Goal: Task Accomplishment & Management: Use online tool/utility

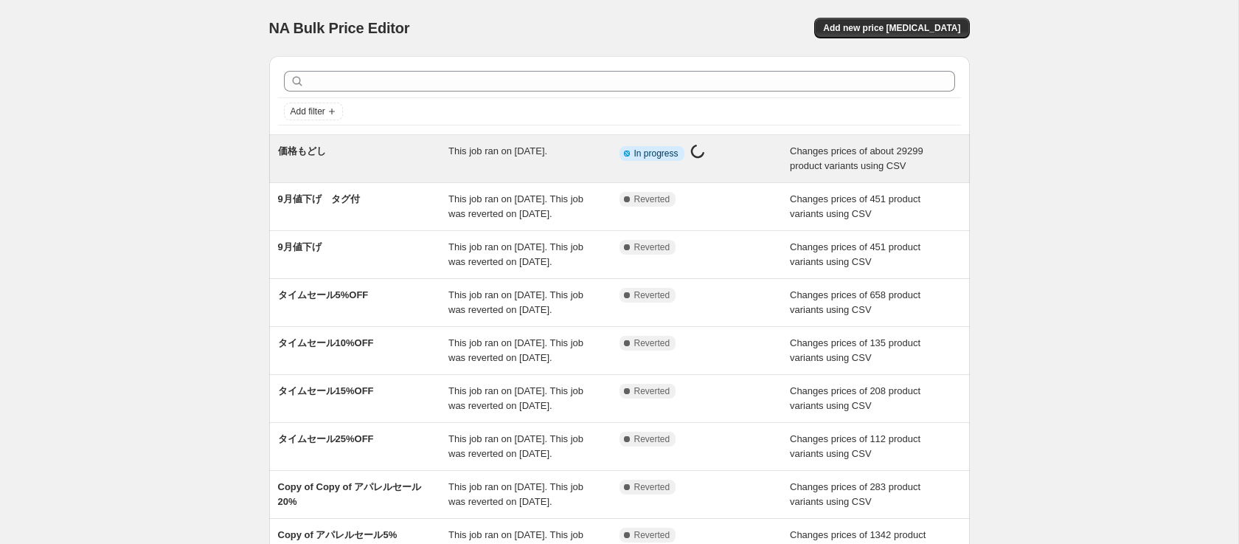
click at [389, 165] on div "価格もどし" at bounding box center [363, 159] width 171 height 30
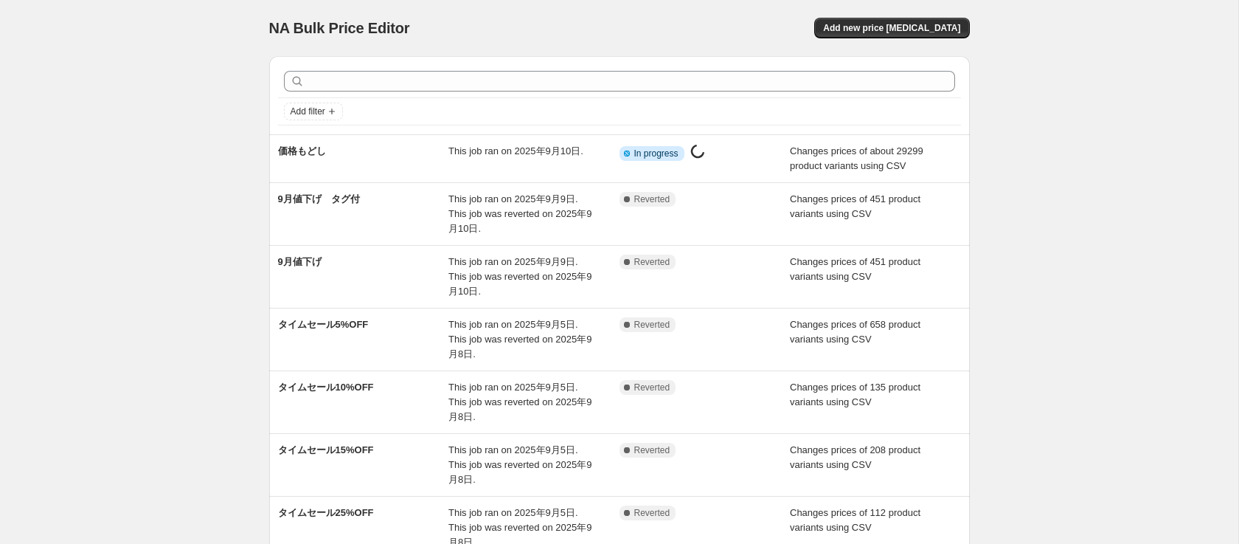
click at [364, 133] on div "Add filter" at bounding box center [619, 95] width 701 height 78
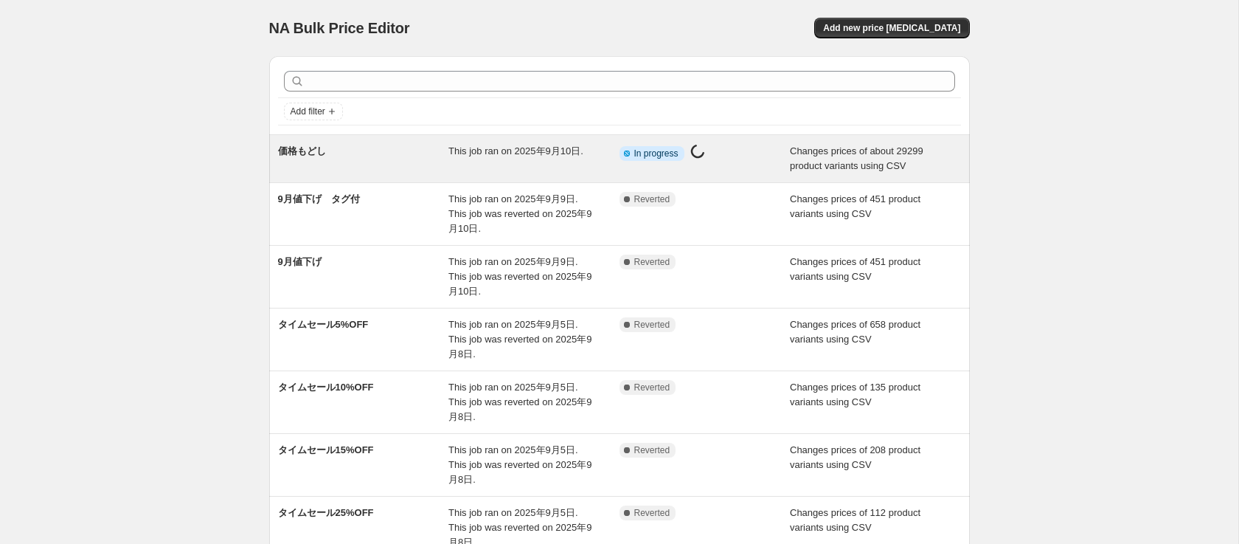
click at [364, 137] on div "価格もどし This job ran on 2025年9月10日. Info Partially complete In progress Price [ME…" at bounding box center [619, 158] width 701 height 47
click at [385, 154] on div "価格もどし" at bounding box center [363, 159] width 171 height 30
